Goal: Task Accomplishment & Management: Use online tool/utility

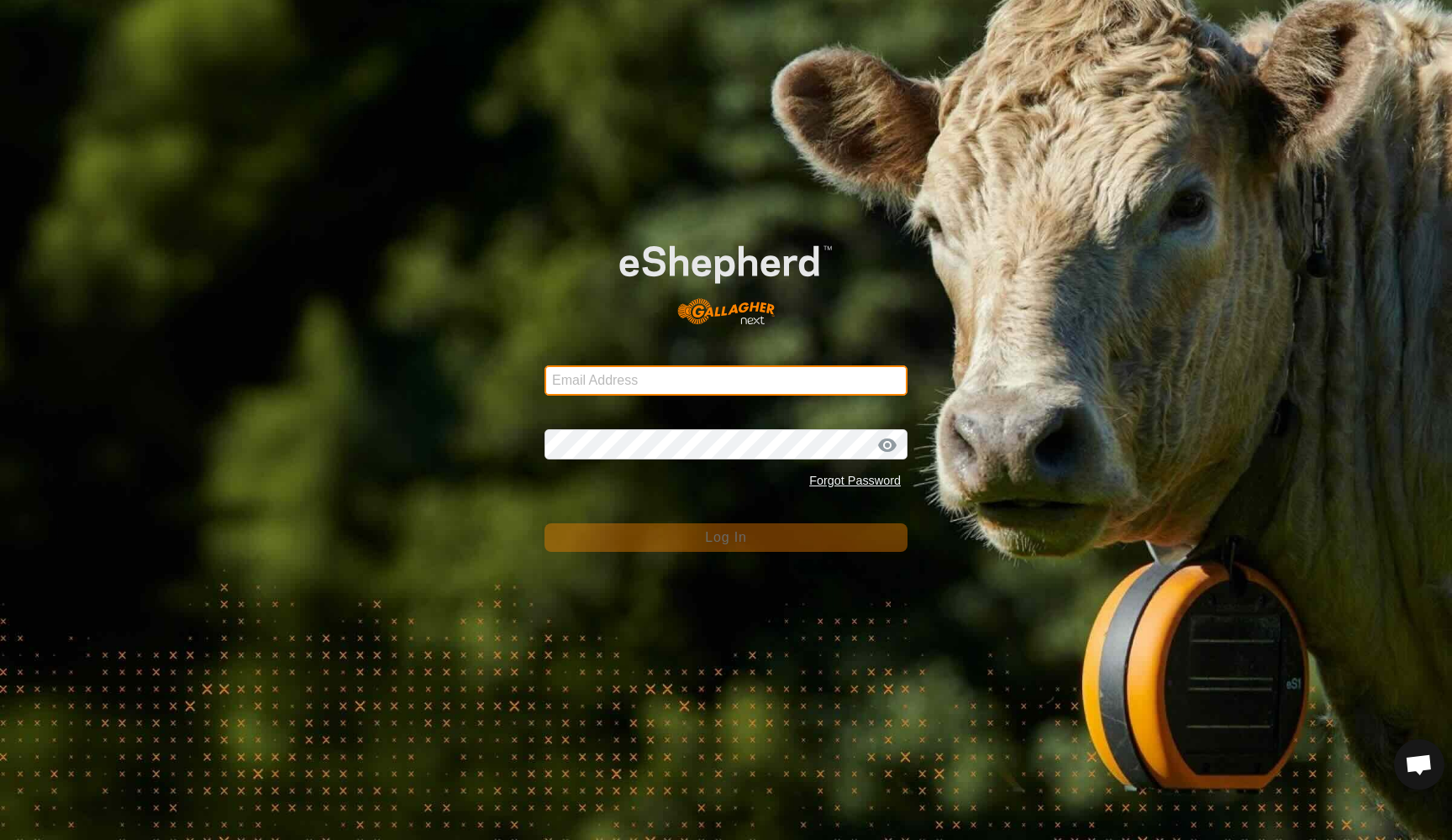
type input "[EMAIL_ADDRESS][DOMAIN_NAME]"
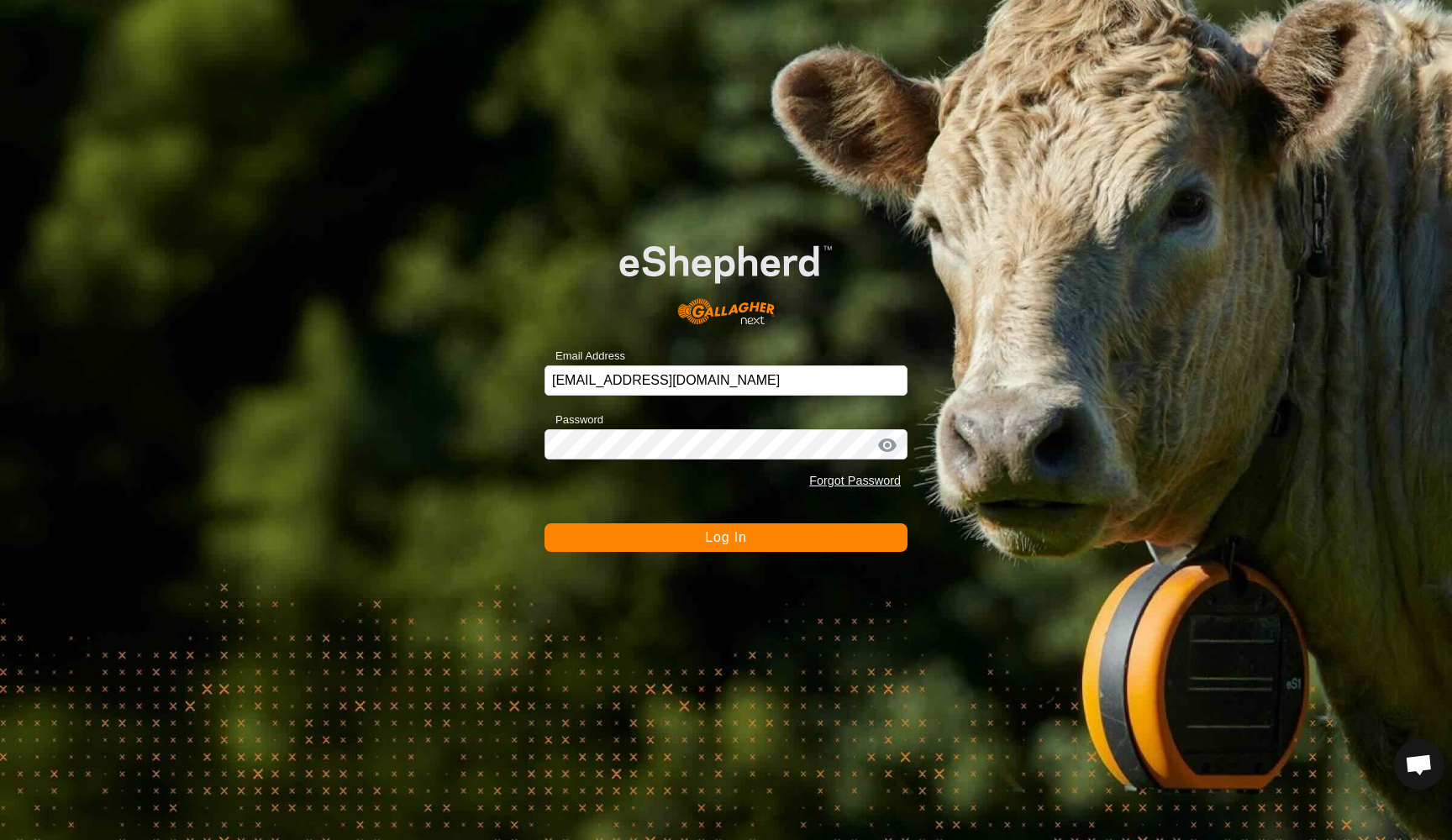
click at [706, 537] on span "Log In" at bounding box center [726, 537] width 42 height 15
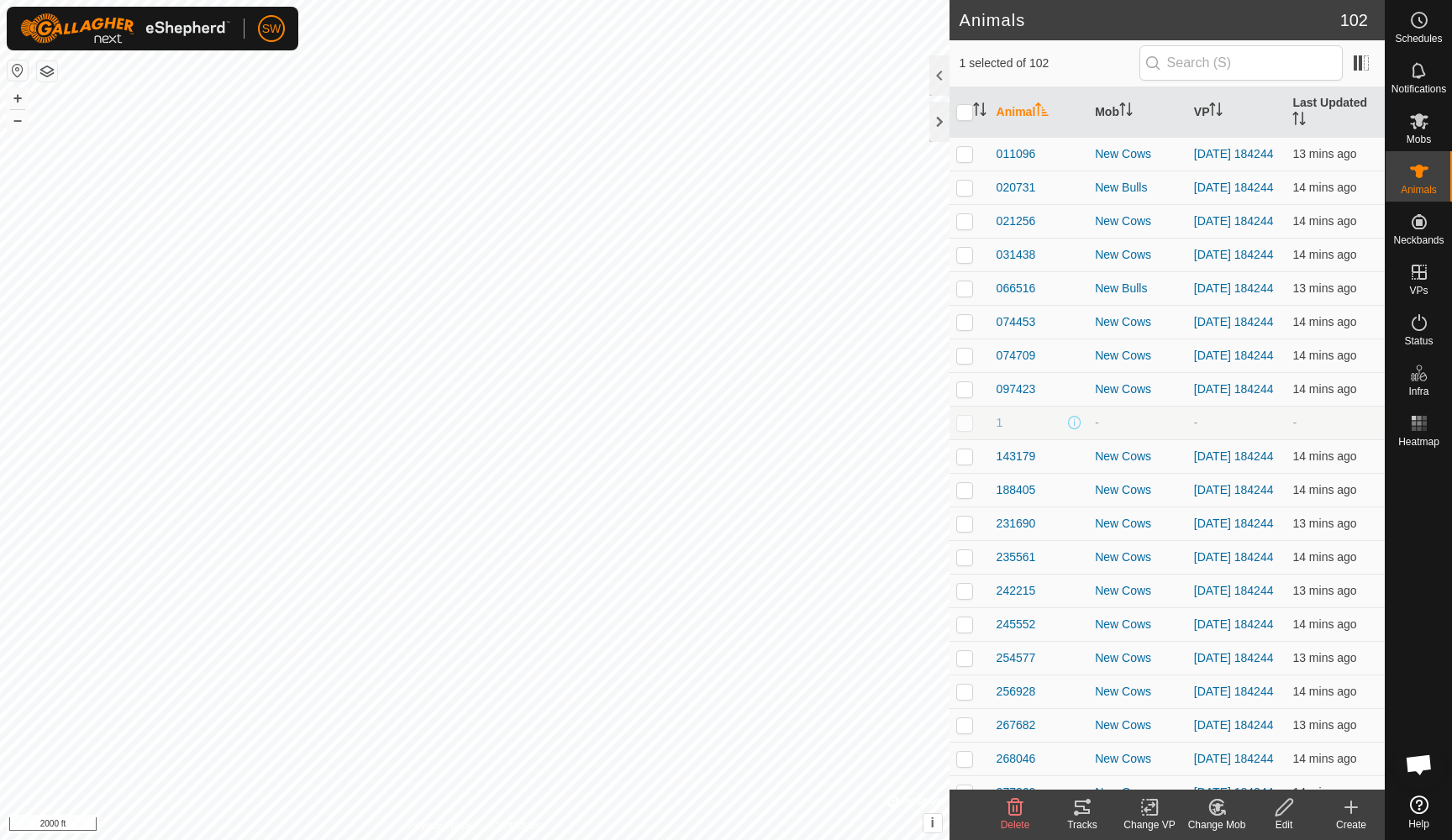
click at [1079, 817] on icon at bounding box center [1082, 807] width 20 height 20
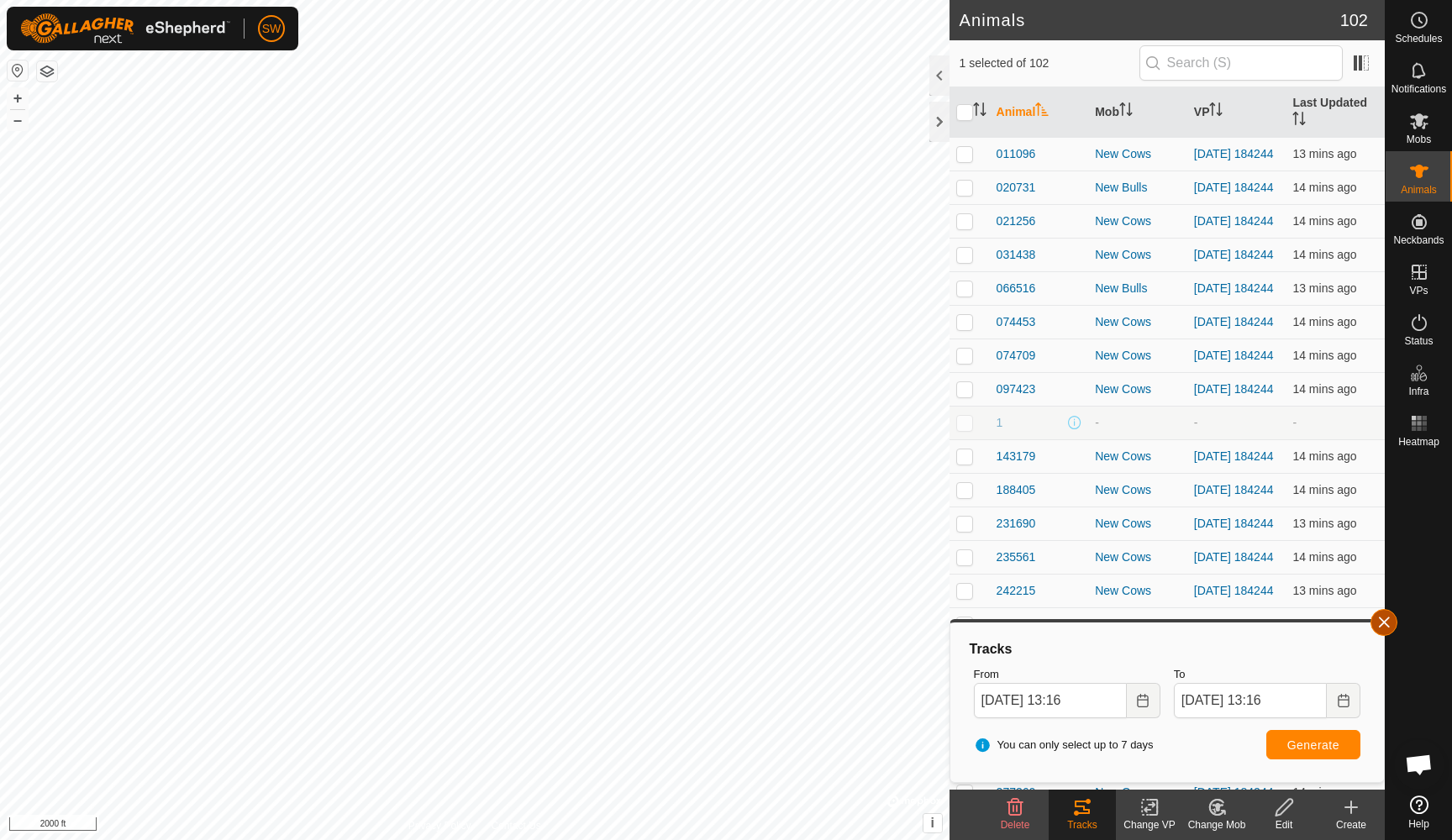
click at [1390, 620] on span "button" at bounding box center [1385, 623] width 14 height 14
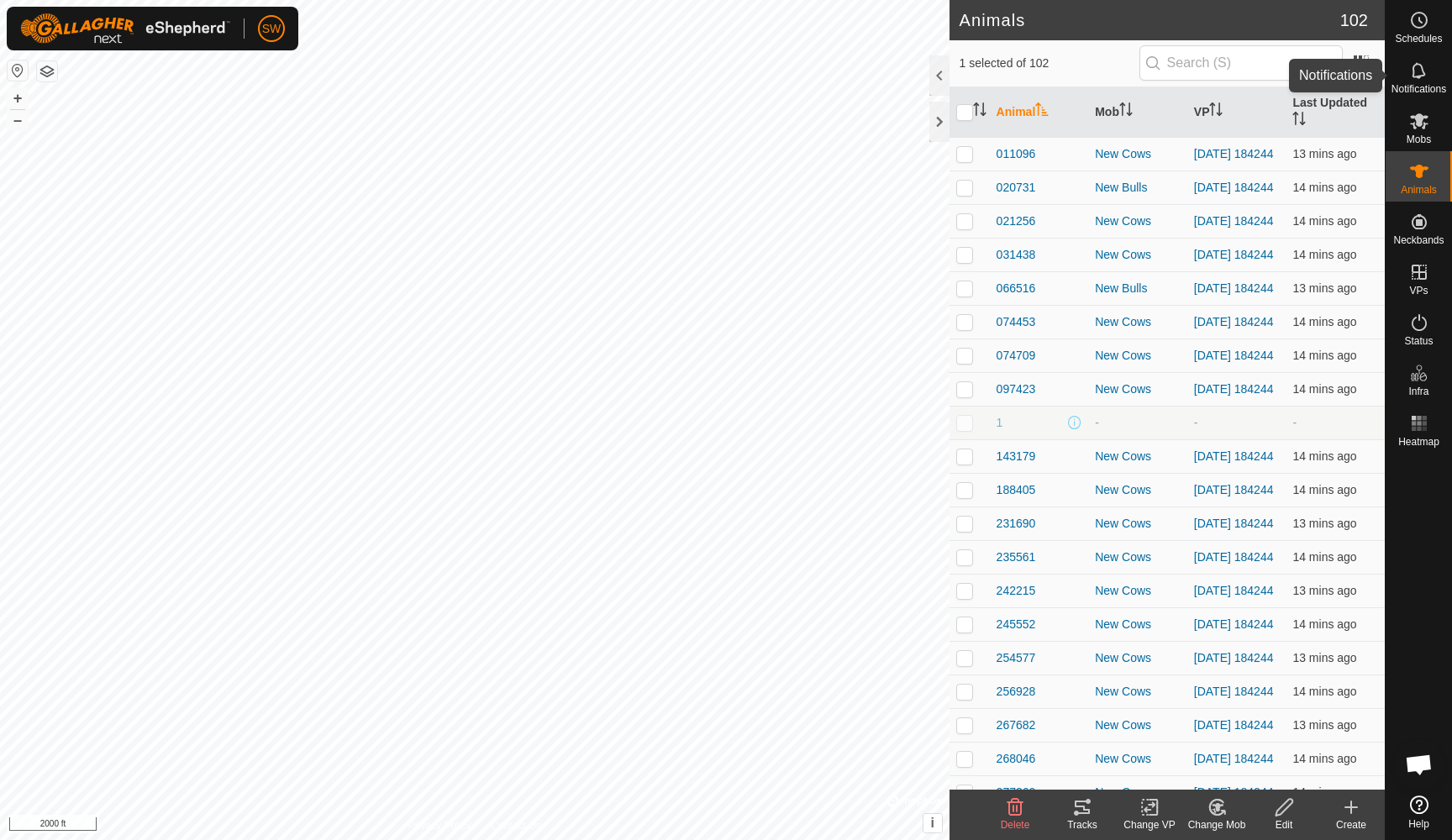
click at [1417, 74] on icon at bounding box center [1418, 70] width 20 height 20
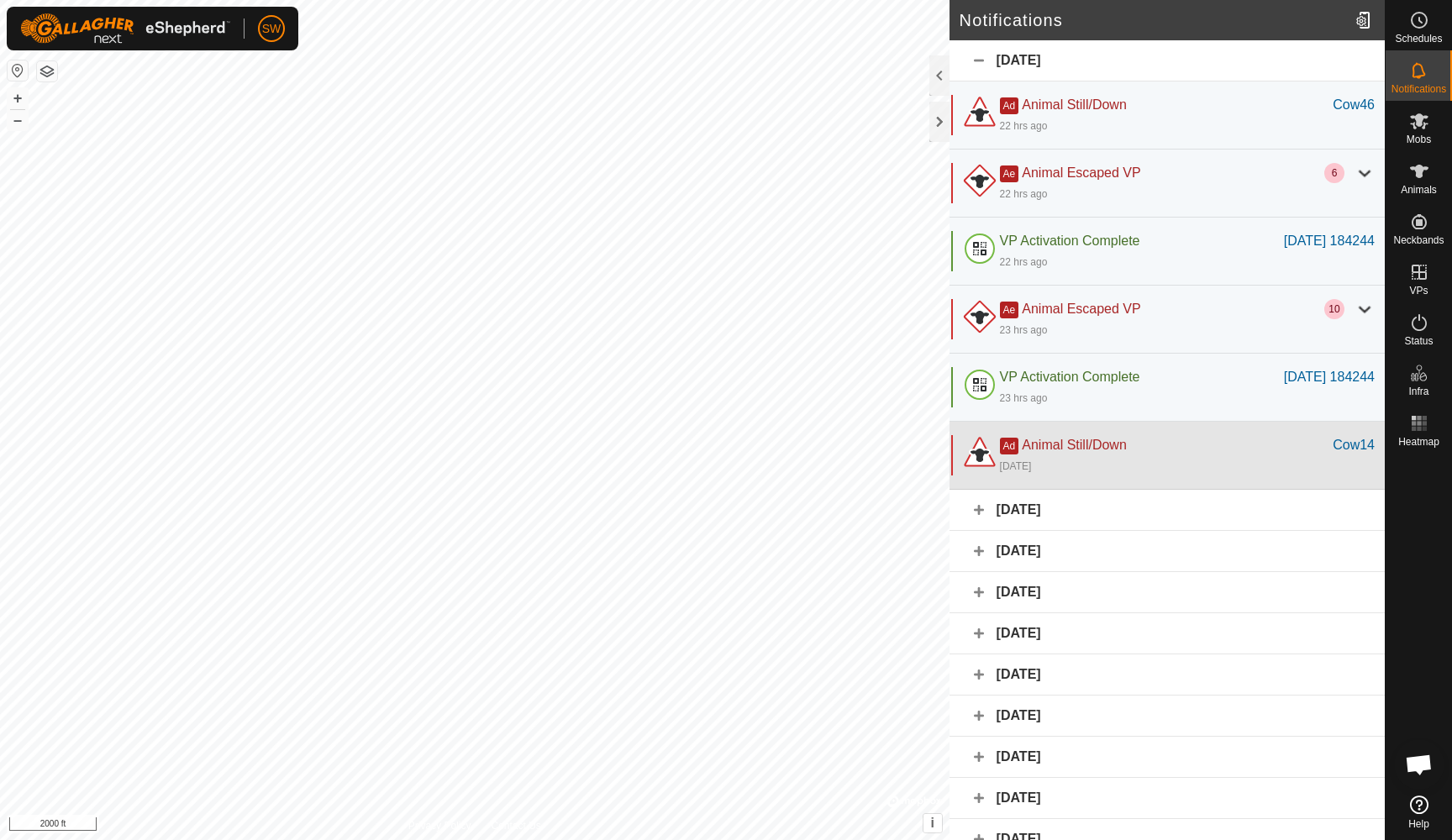
click at [1214, 454] on div "Ad Animal Still/Down" at bounding box center [1166, 445] width 333 height 20
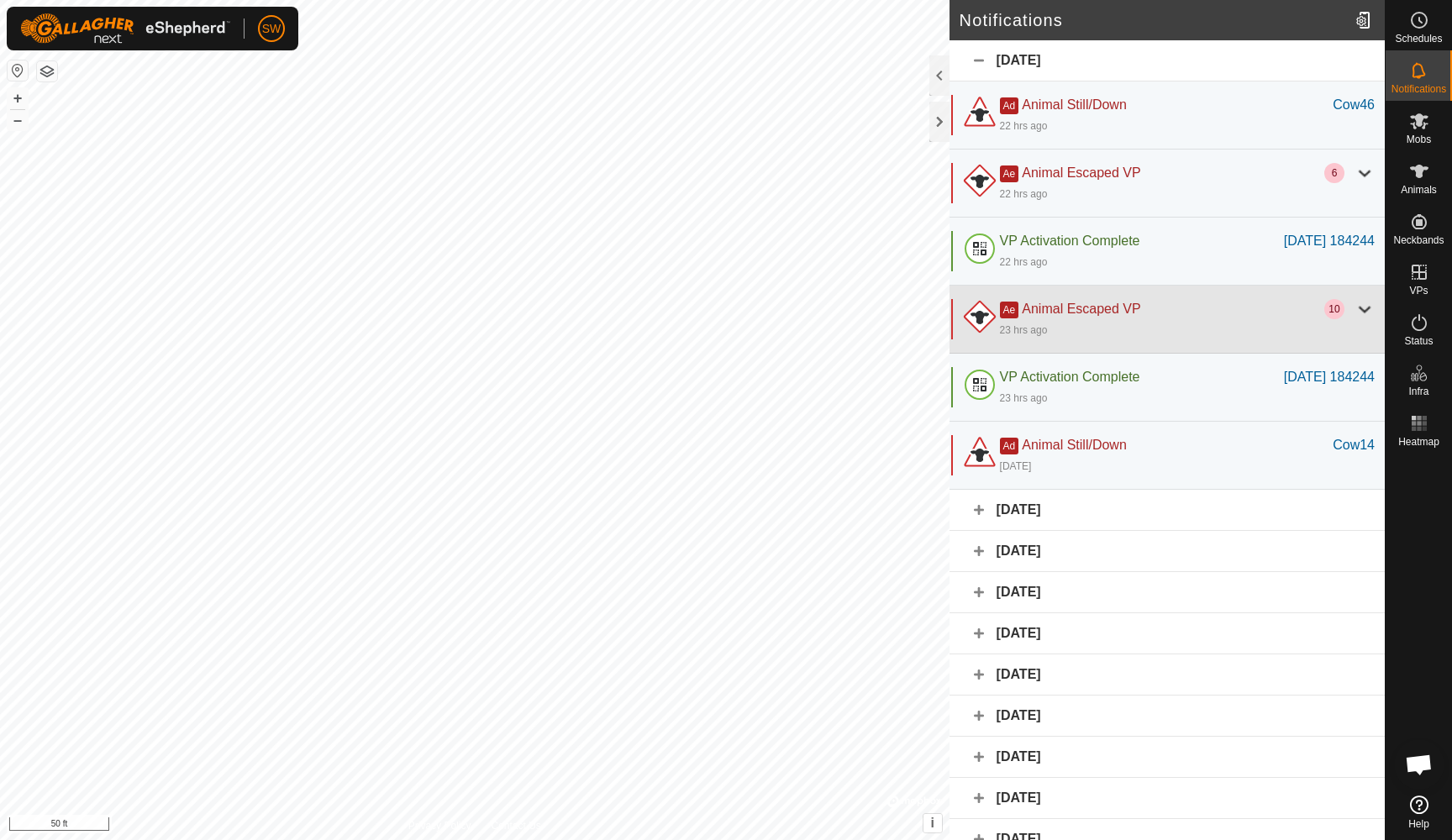
click at [1201, 319] on div "23 hrs ago" at bounding box center [1187, 329] width 375 height 20
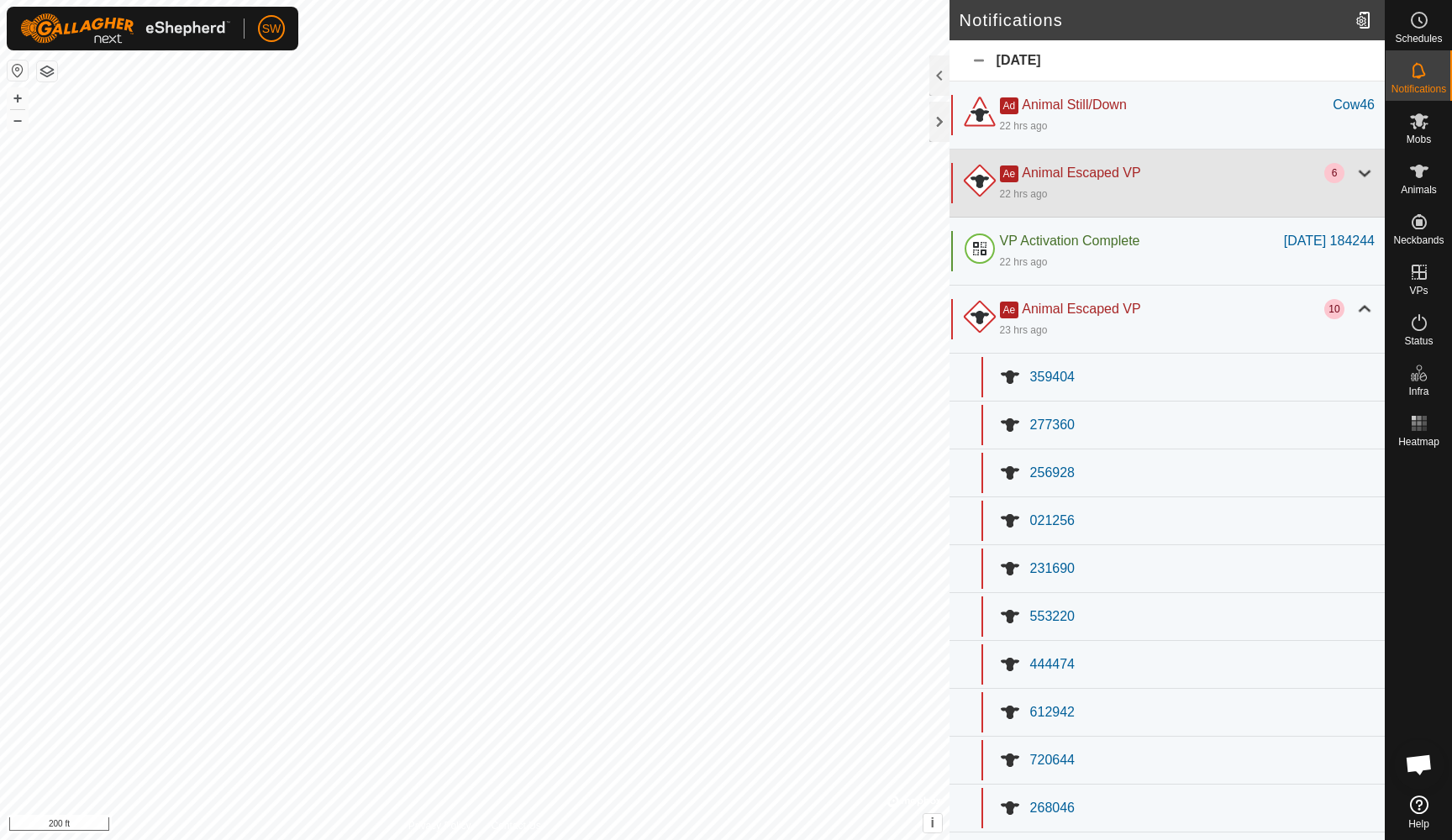
click at [1179, 182] on div "Ae Animal Escaped VP" at bounding box center [1162, 172] width 324 height 20
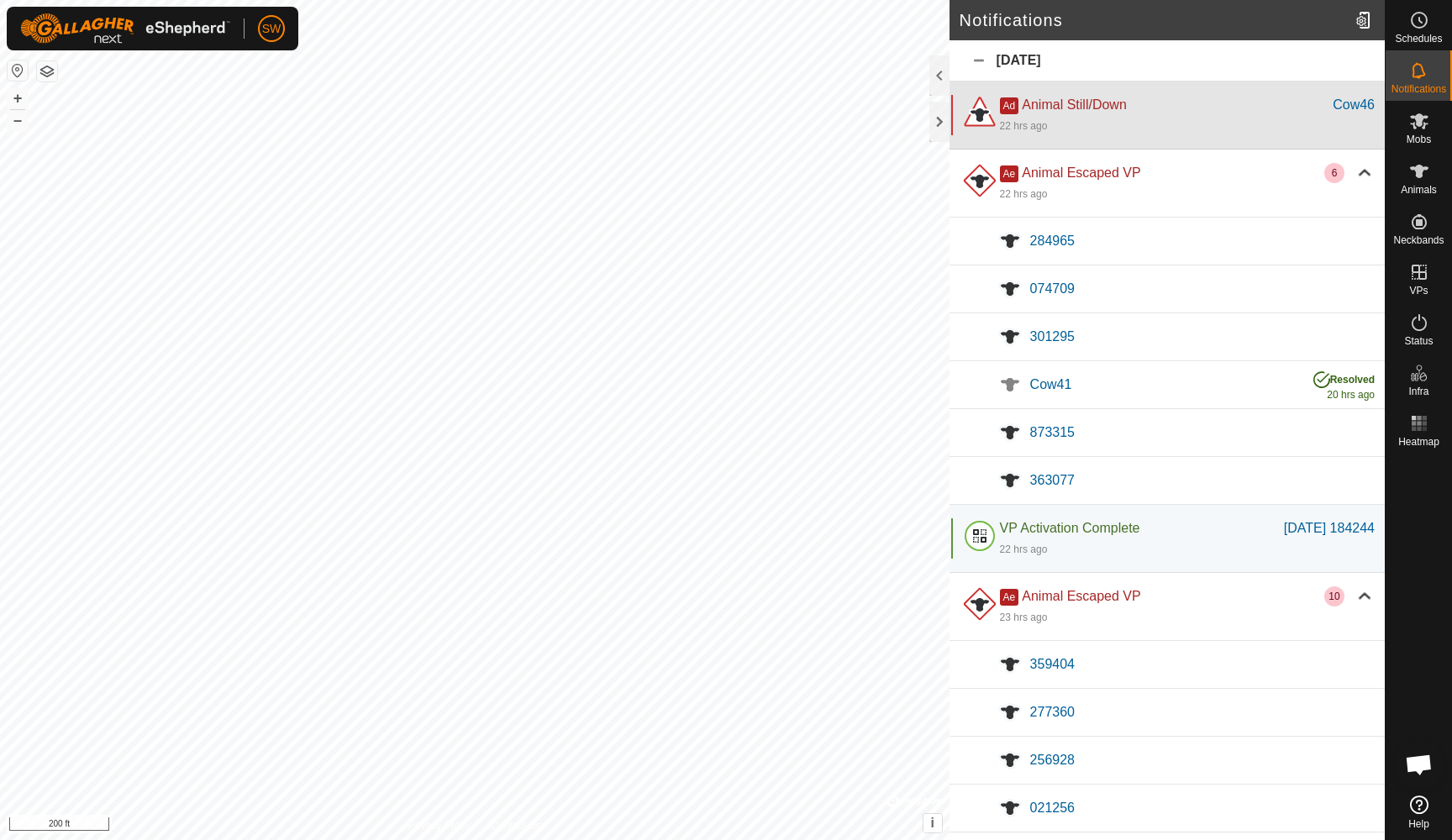
click at [1185, 115] on div "22 hrs ago" at bounding box center [1187, 125] width 375 height 20
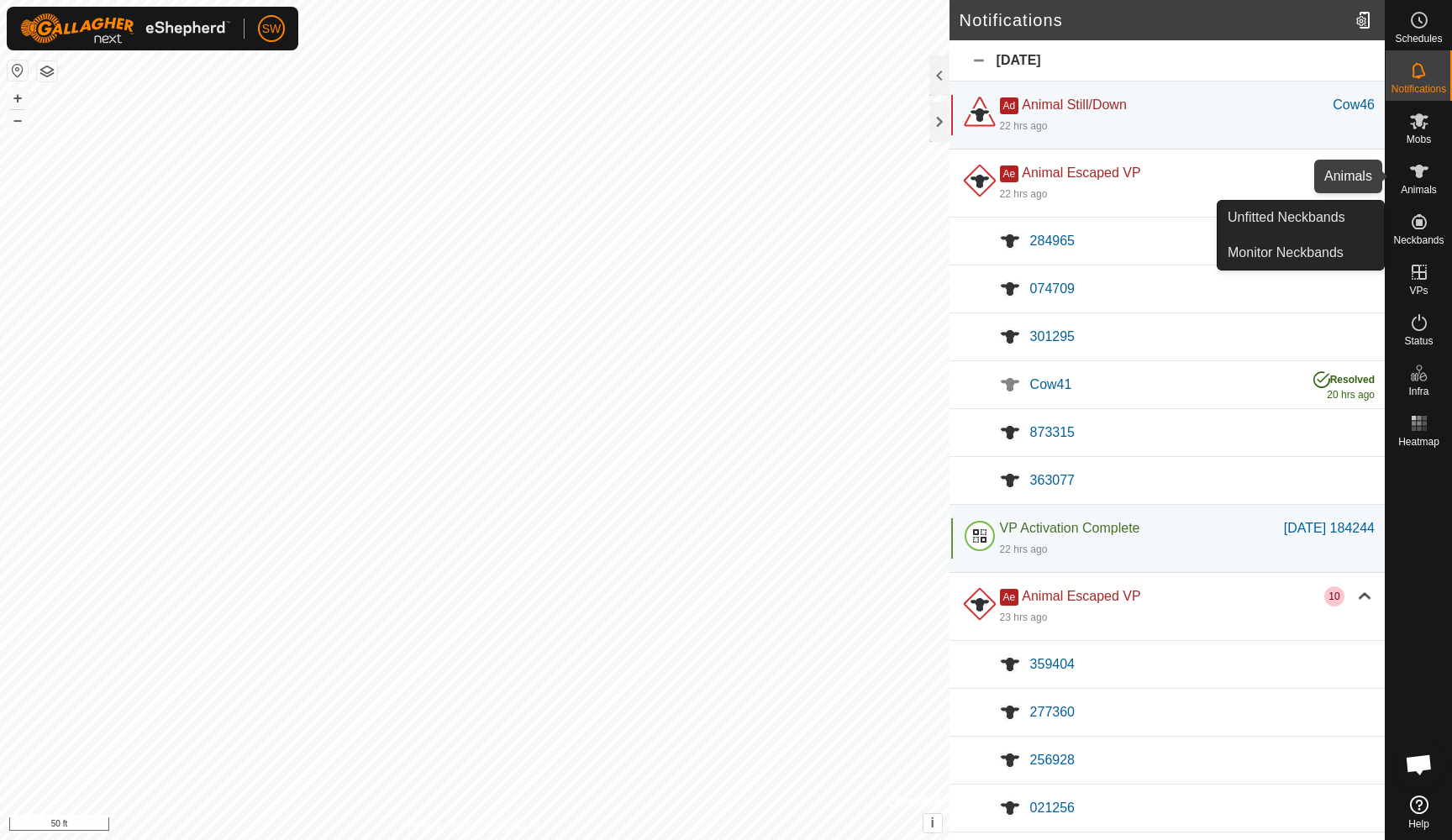
click at [1419, 177] on icon at bounding box center [1418, 171] width 18 height 14
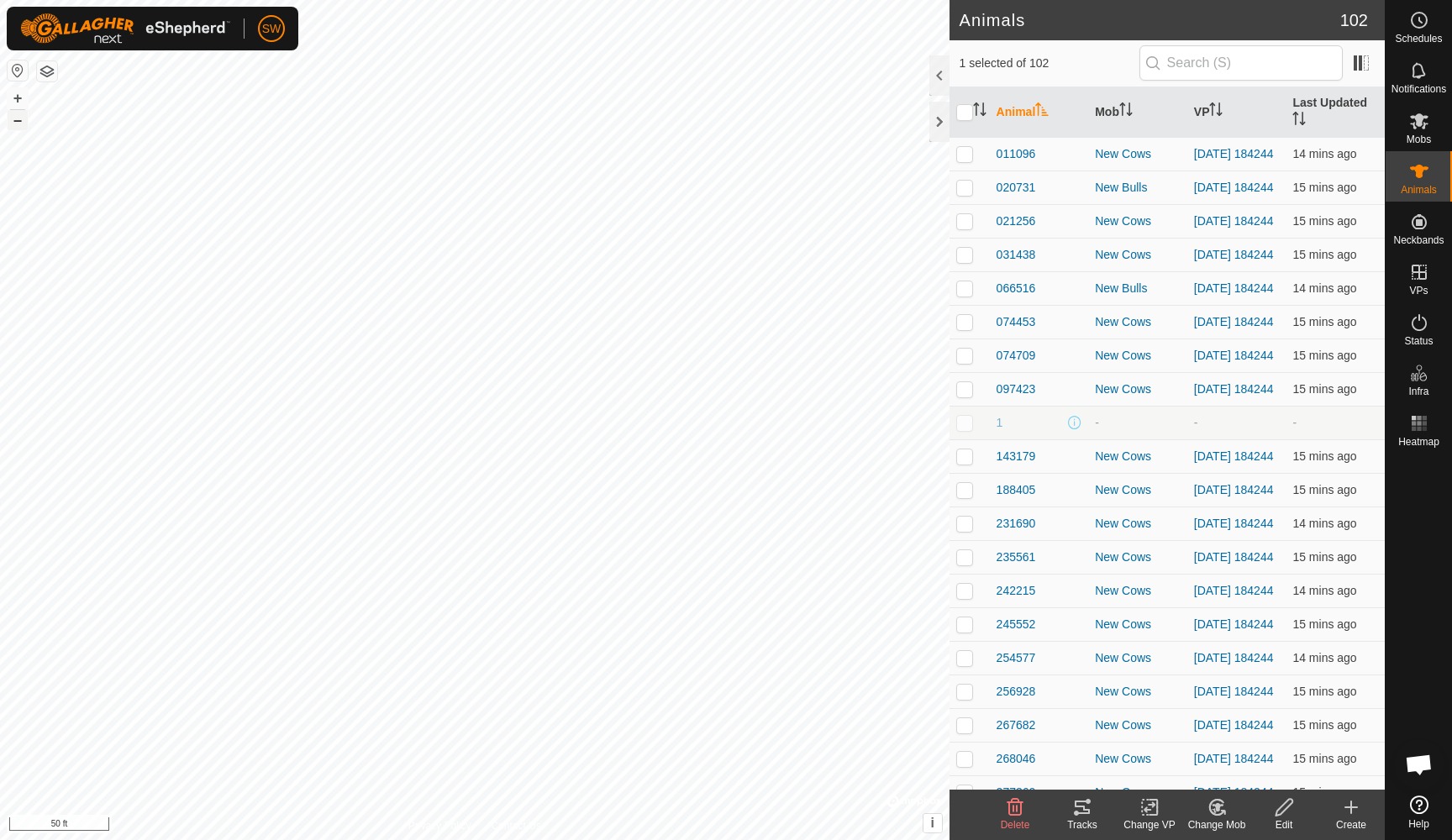
click at [20, 127] on button "–" at bounding box center [17, 119] width 20 height 20
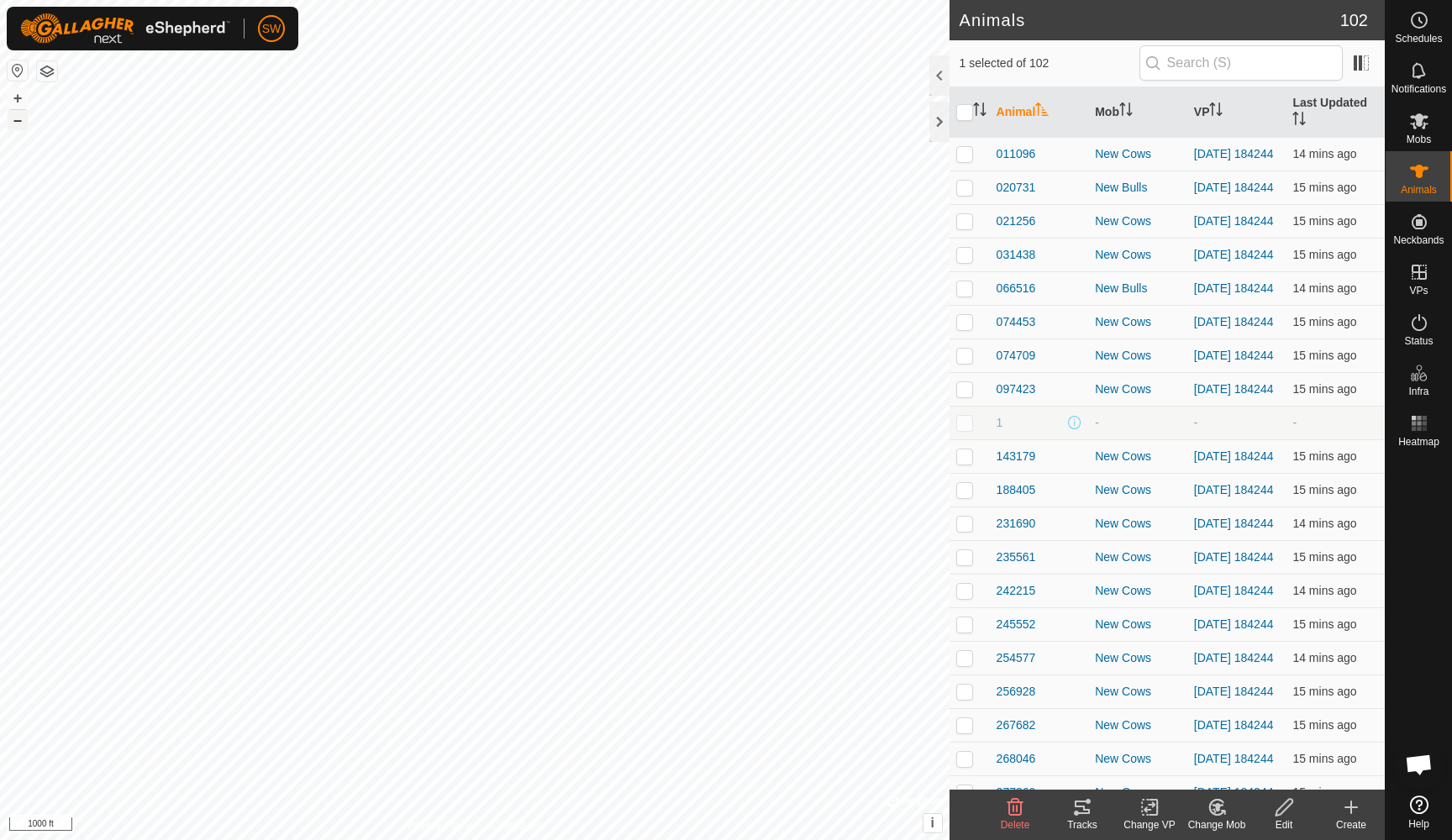
click at [20, 127] on button "–" at bounding box center [17, 119] width 20 height 20
click at [16, 95] on button "+" at bounding box center [17, 98] width 20 height 20
checkbox input "true"
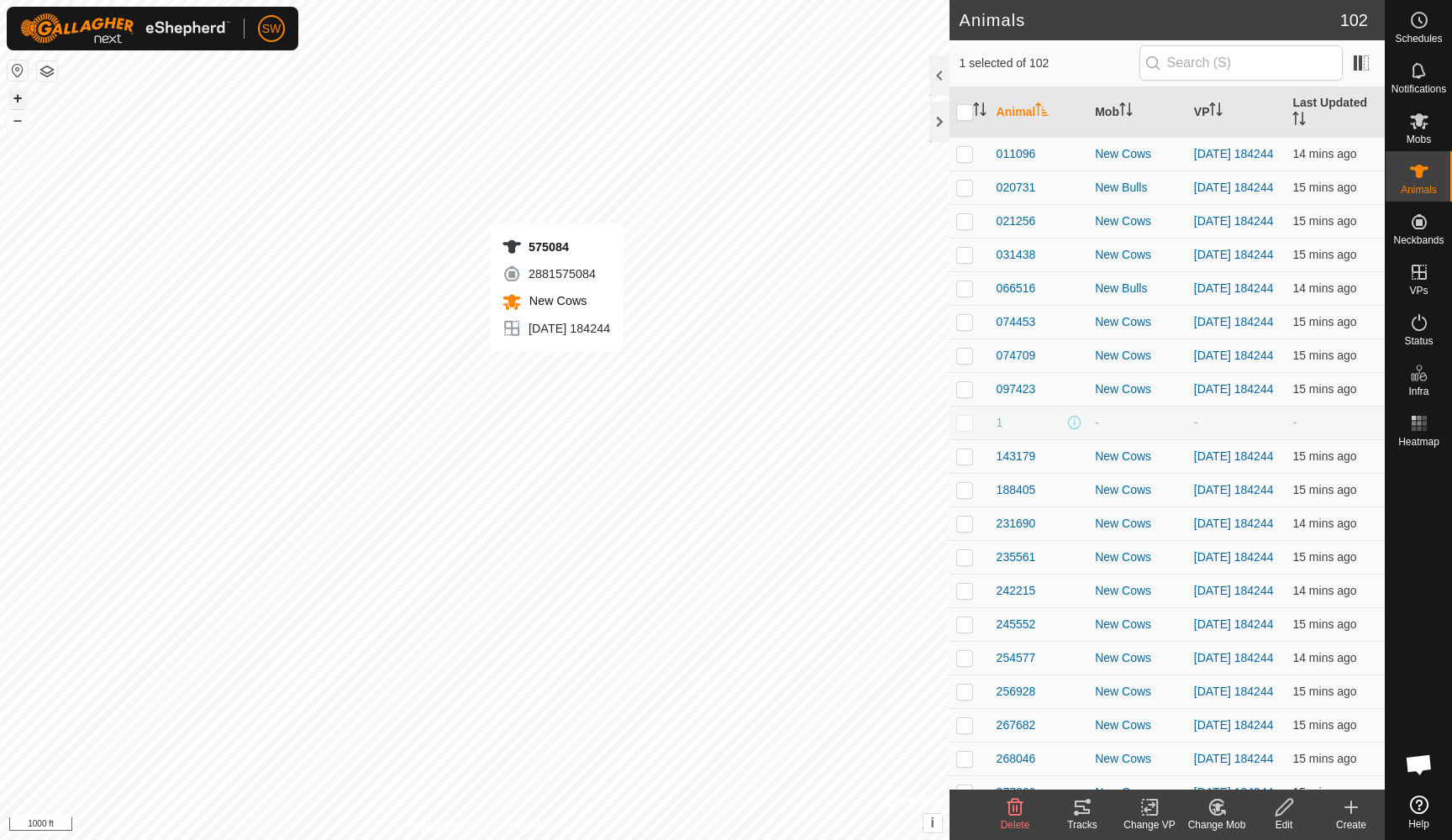
checkbox input "false"
click at [1081, 821] on div "Tracks" at bounding box center [1083, 824] width 67 height 15
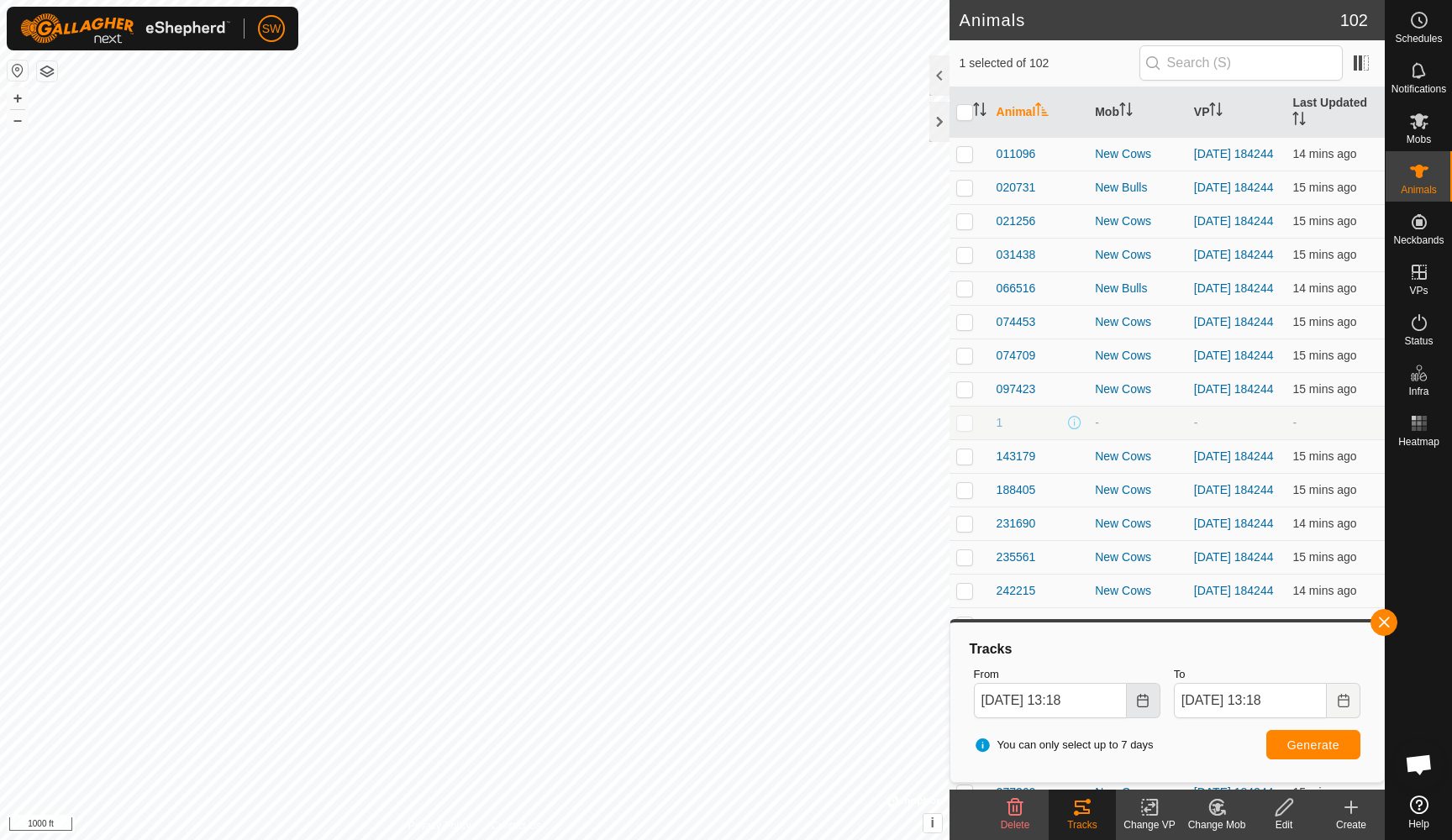
click at [1131, 705] on button "Choose Date" at bounding box center [1143, 700] width 34 height 35
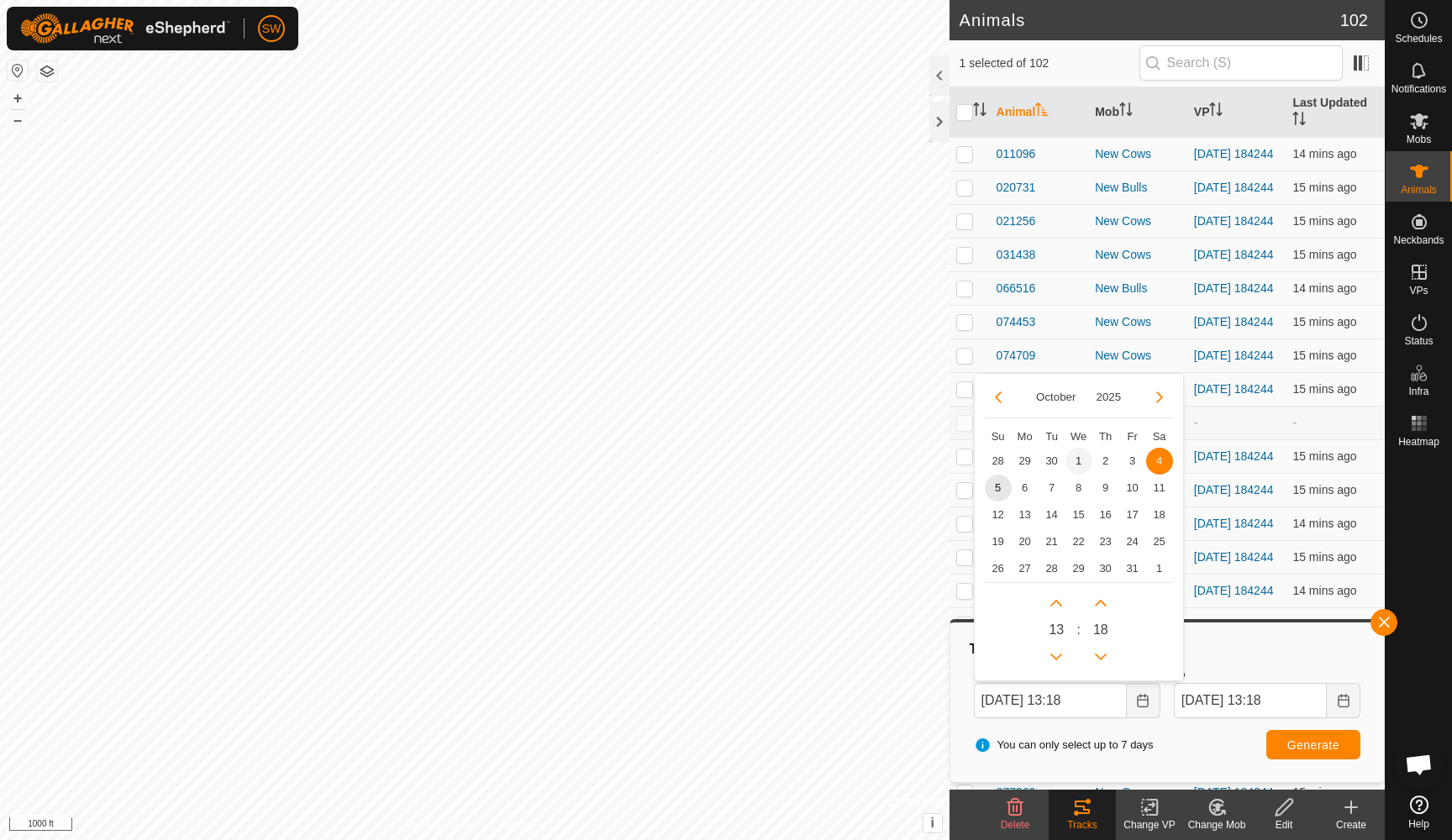
click at [1082, 461] on span "1" at bounding box center [1078, 461] width 27 height 27
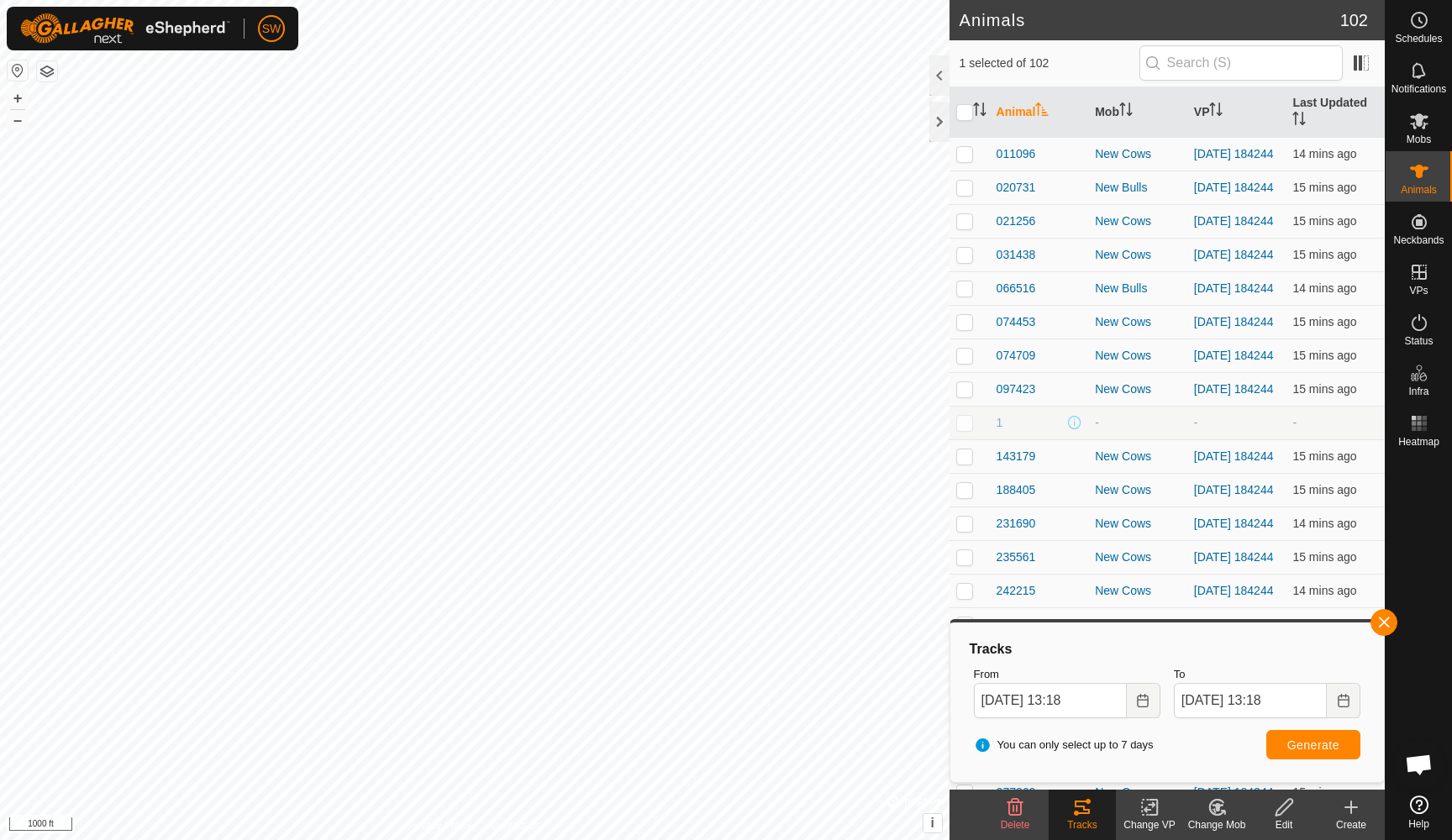
click at [1301, 740] on span "Generate" at bounding box center [1314, 746] width 52 height 14
click at [1116, 709] on input "[DATE] 13:18" at bounding box center [1050, 700] width 153 height 35
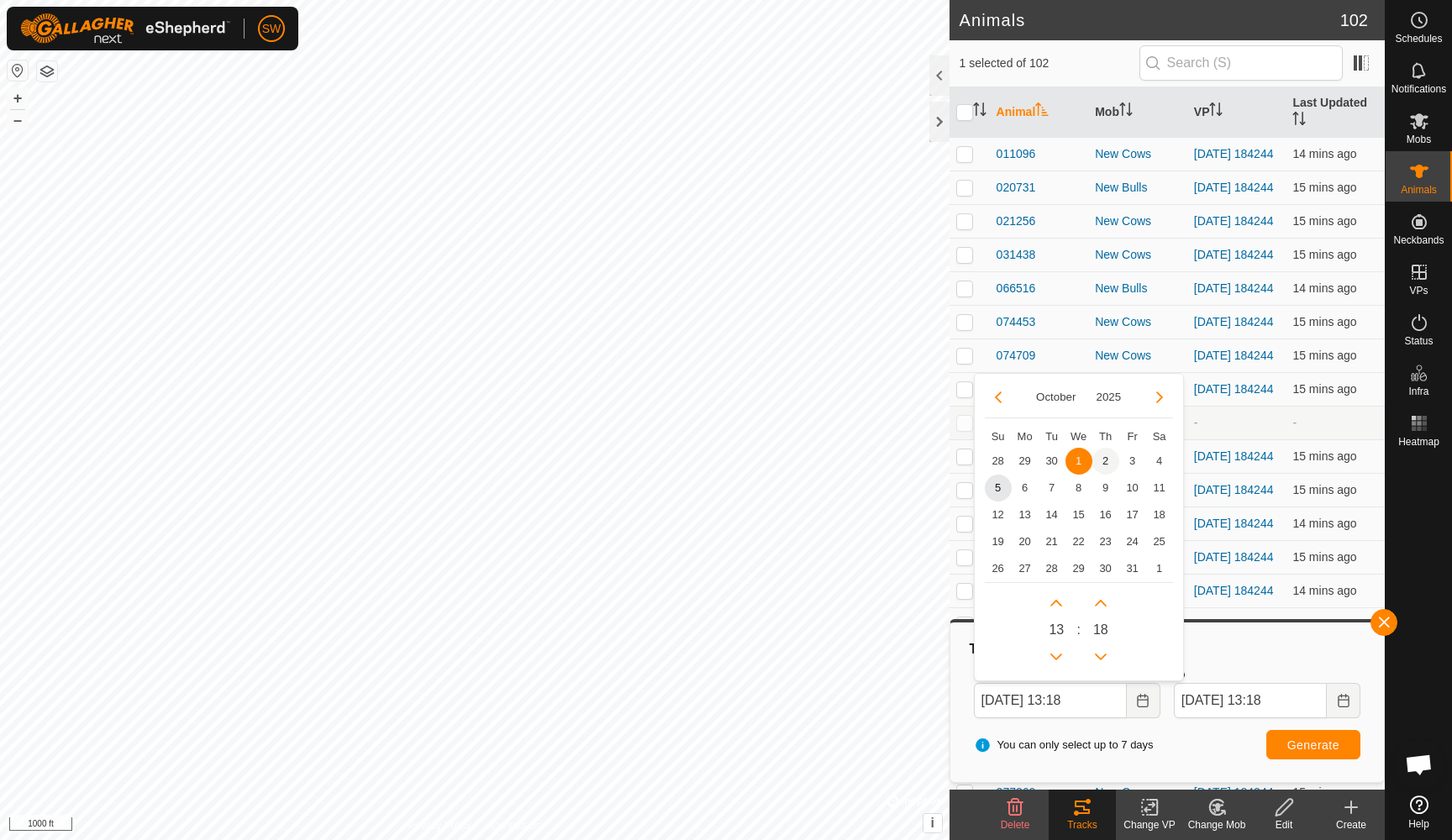
click at [1108, 454] on span "2" at bounding box center [1105, 461] width 27 height 27
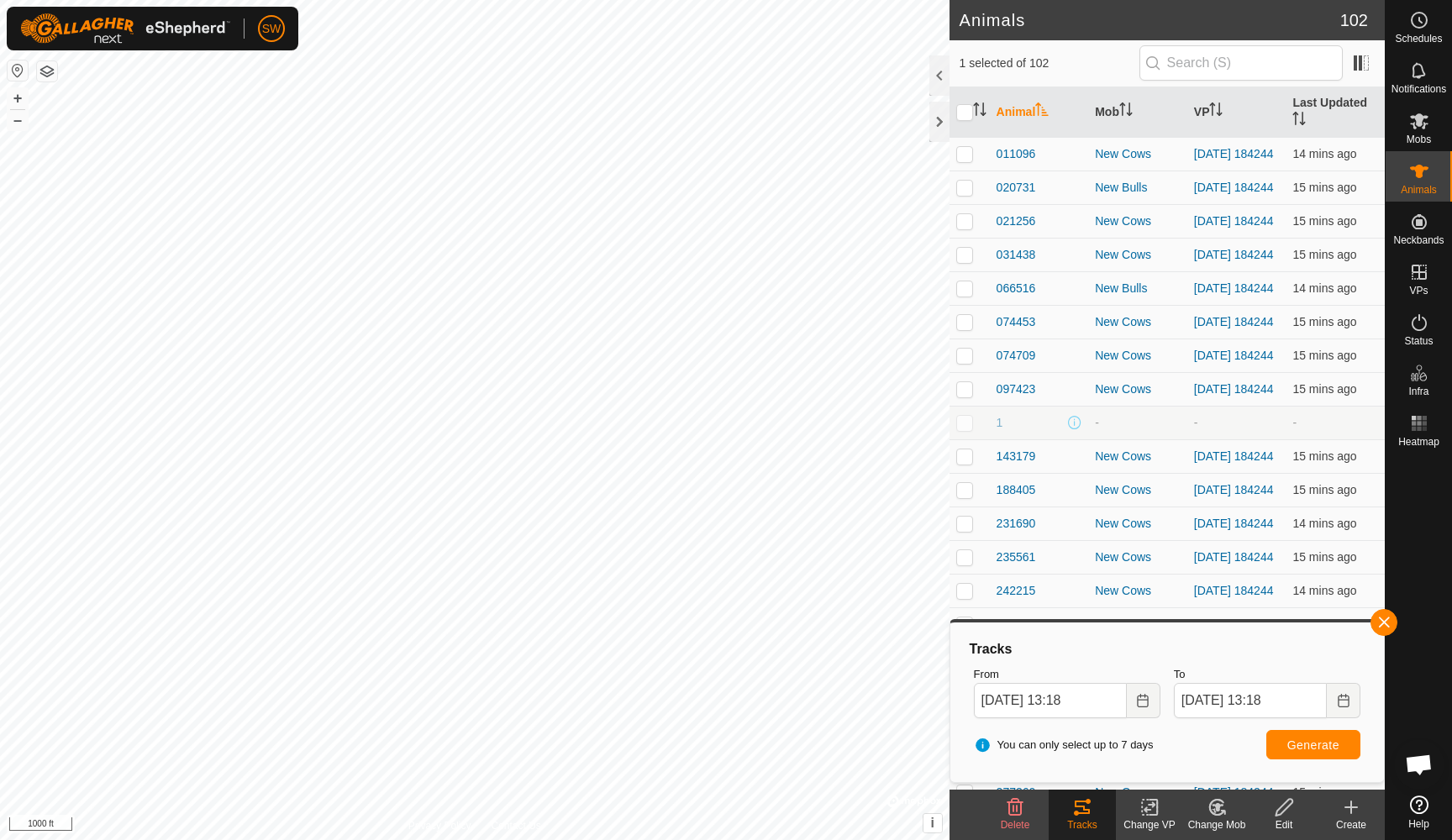
click at [1307, 747] on span "Generate" at bounding box center [1314, 746] width 52 height 14
click at [1083, 695] on input "[DATE] 13:18" at bounding box center [1050, 700] width 153 height 35
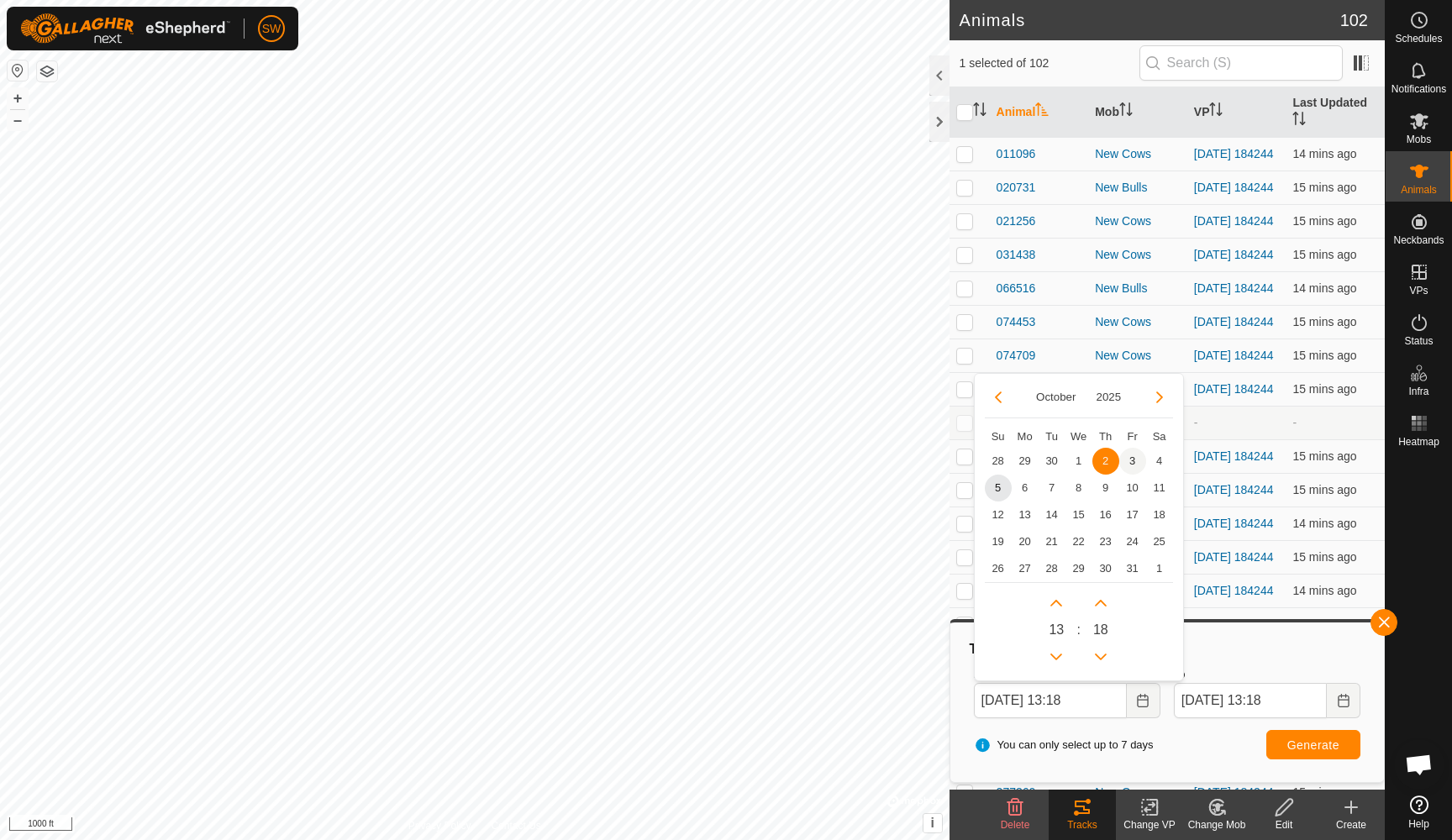
click at [1135, 458] on span "3" at bounding box center [1132, 461] width 27 height 27
type input "[DATE] 13:18"
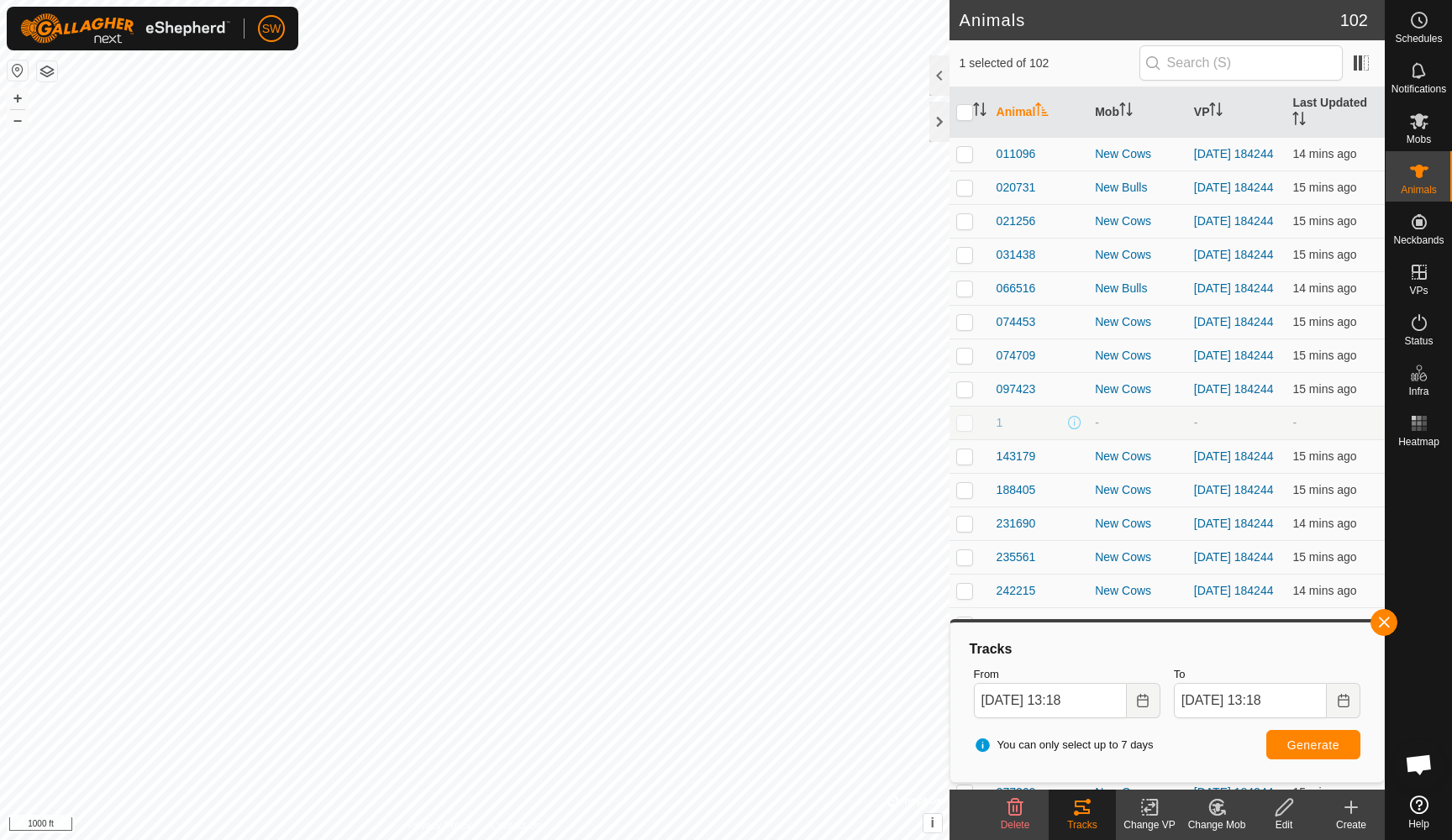
click at [1307, 742] on span "Generate" at bounding box center [1314, 746] width 52 height 14
click at [15, 92] on button "+" at bounding box center [17, 98] width 20 height 20
click at [22, 98] on button "+" at bounding box center [17, 98] width 20 height 20
click at [15, 125] on button "–" at bounding box center [17, 119] width 20 height 20
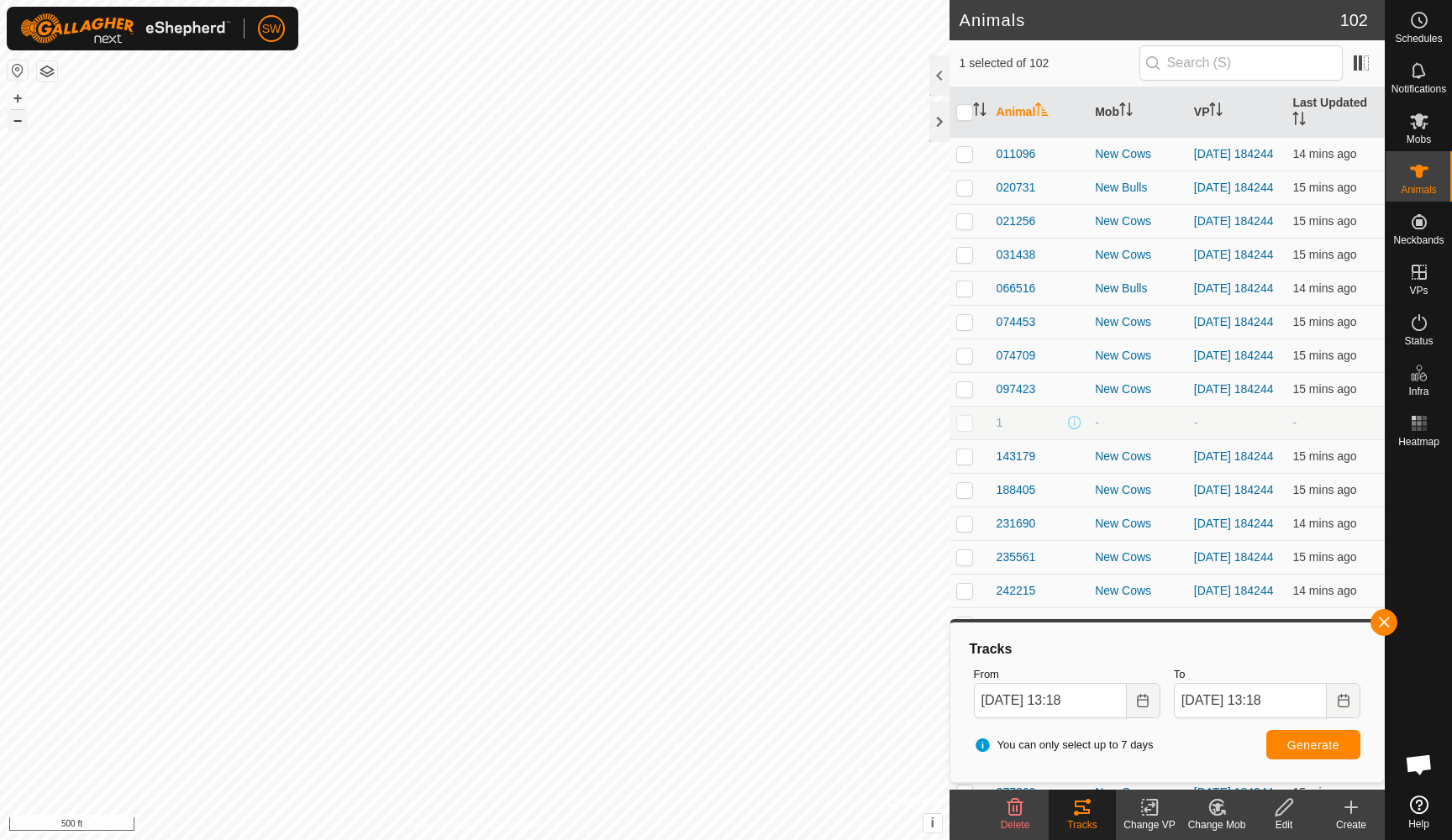
click at [15, 125] on button "–" at bounding box center [17, 119] width 20 height 20
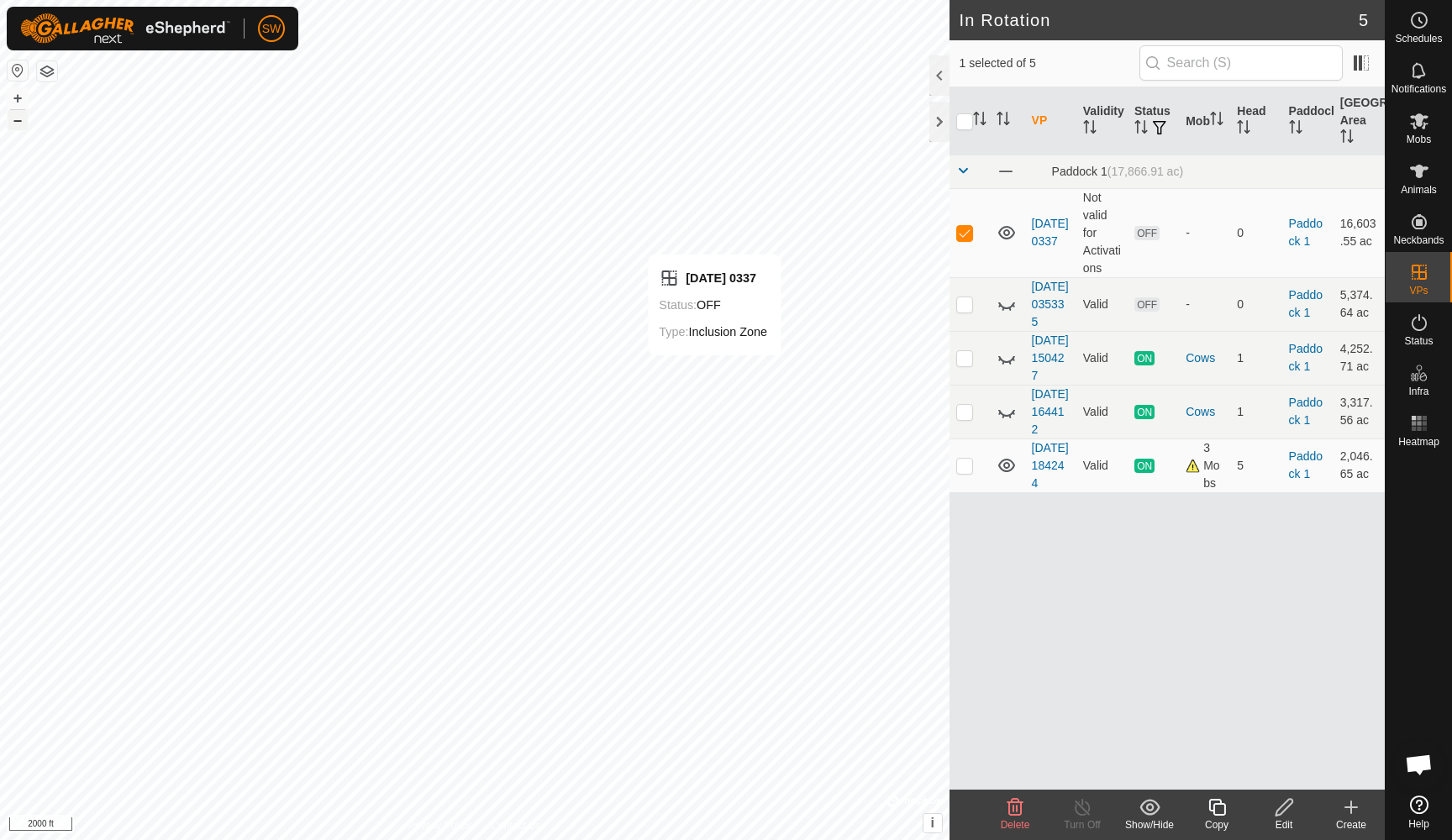
checkbox input "false"
